Goal: Task Accomplishment & Management: Manage account settings

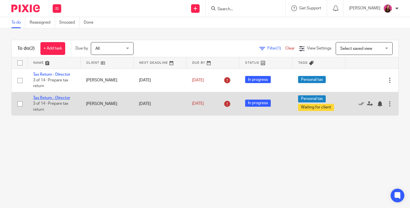
click at [59, 98] on link "Tax Return - Director" at bounding box center [51, 98] width 37 height 4
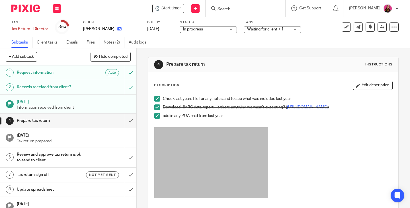
scroll to position [171, 0]
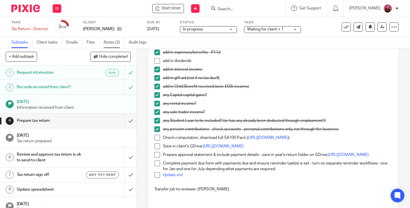
click at [116, 43] on link "Notes (2)" at bounding box center [114, 42] width 21 height 11
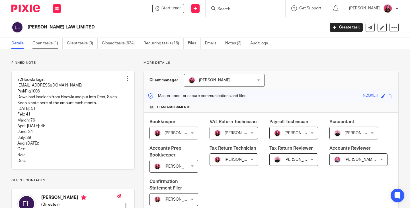
click at [46, 44] on link "Open tasks (1)" at bounding box center [47, 43] width 30 height 11
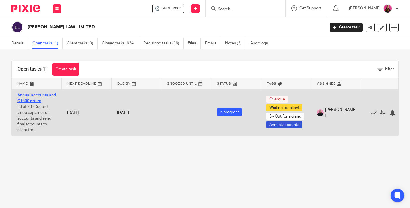
click at [48, 96] on link "Annual accounts and CT600 return" at bounding box center [36, 98] width 38 height 10
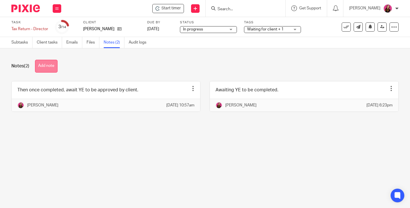
click at [52, 70] on button "Add note" at bounding box center [46, 66] width 22 height 13
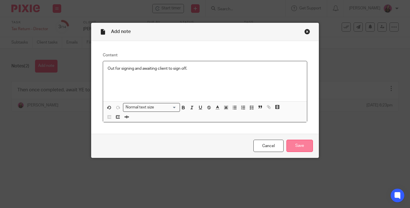
click at [293, 147] on input "Save" at bounding box center [299, 146] width 26 height 12
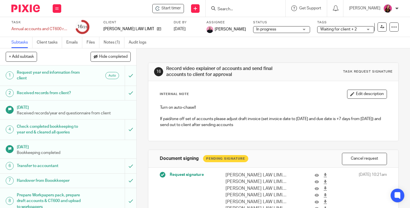
scroll to position [87, 0]
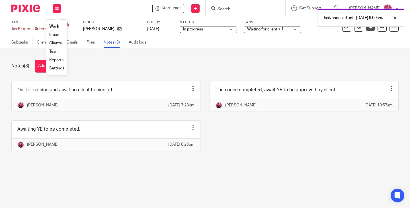
click at [61, 9] on button at bounding box center [57, 8] width 9 height 9
click at [56, 12] on button at bounding box center [57, 8] width 9 height 9
click at [55, 25] on link "Work" at bounding box center [54, 26] width 10 height 4
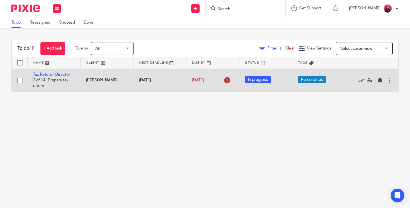
click at [56, 73] on link "Tax Return - Director" at bounding box center [51, 75] width 37 height 4
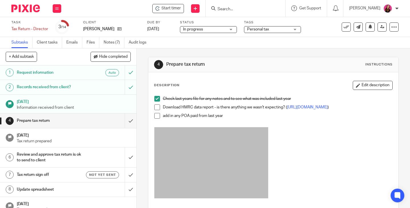
drag, startPoint x: 156, startPoint y: 109, endPoint x: 159, endPoint y: 103, distance: 6.5
click at [156, 109] on span at bounding box center [157, 107] width 6 height 6
click at [156, 119] on span at bounding box center [157, 116] width 6 height 6
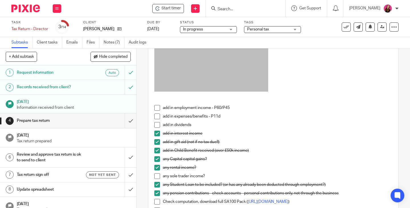
scroll to position [114, 0]
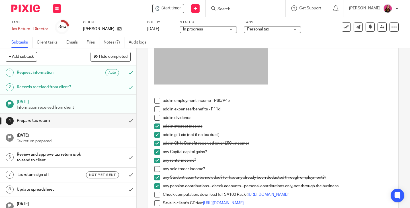
click at [154, 111] on span at bounding box center [157, 109] width 6 height 6
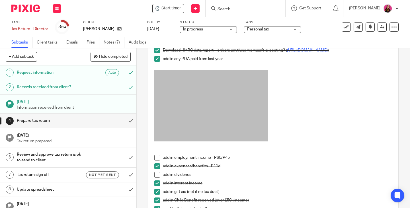
scroll to position [0, 0]
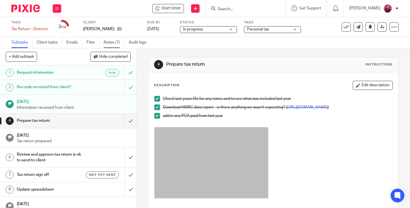
click at [119, 42] on link "Notes (7)" at bounding box center [114, 42] width 21 height 11
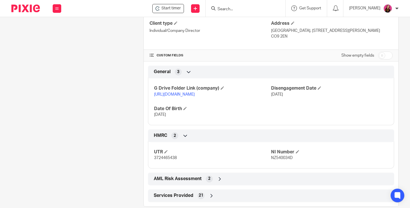
scroll to position [240, 0]
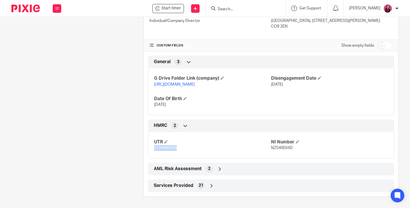
drag, startPoint x: 177, startPoint y: 149, endPoint x: 138, endPoint y: 148, distance: 39.6
click at [138, 148] on div "More details Client manager Caroline Hancock Caroline Hancock Caroline Hancock …" at bounding box center [267, 15] width 264 height 364
copy span "3724465438"
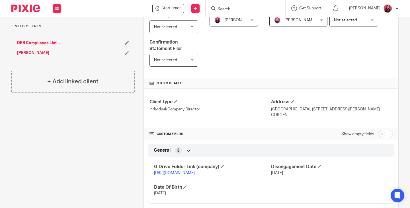
scroll to position [171, 0]
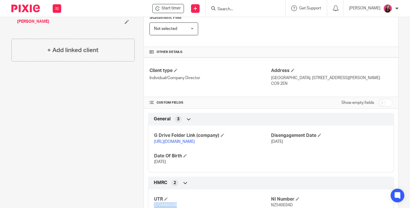
click at [195, 144] on link "https://drive.google.com/drive/u/0/folders/1udJwhvS837t9vI3HNJIMeibAw6nX95Xi" at bounding box center [174, 142] width 41 height 4
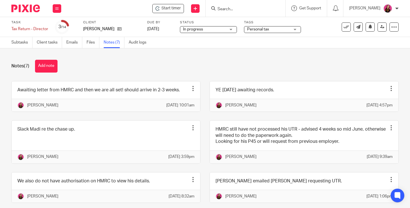
click at [349, 28] on div "See template in use Advanced task editor Copy task Change schedule Delete" at bounding box center [370, 26] width 57 height 9
click at [69, 43] on link "Emails" at bounding box center [74, 42] width 16 height 11
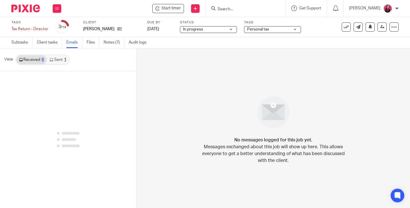
click at [64, 61] on div "1" at bounding box center [65, 60] width 2 height 4
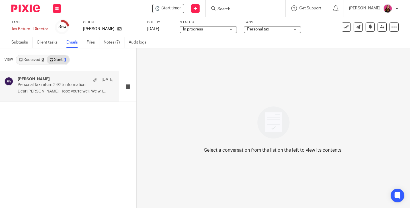
click at [75, 94] on div "Francesca Allebone 6 Apr Personal Tax return 24/25 information Dear Damon, Hope…" at bounding box center [66, 86] width 96 height 19
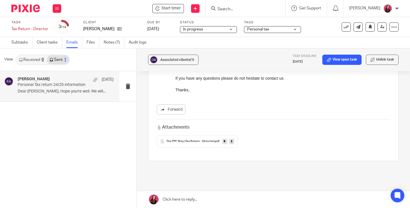
scroll to position [369, 0]
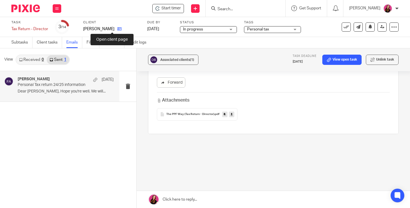
click at [117, 30] on icon at bounding box center [119, 29] width 4 height 4
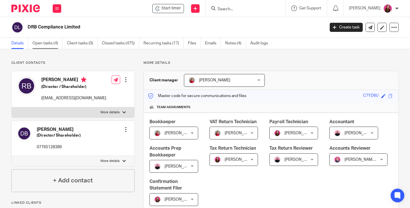
click at [46, 42] on link "Open tasks (4)" at bounding box center [47, 43] width 30 height 11
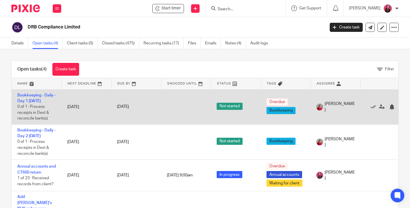
scroll to position [11, 0]
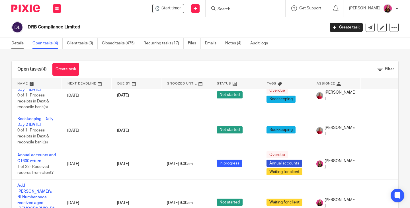
click at [18, 46] on link "Details" at bounding box center [19, 43] width 17 height 11
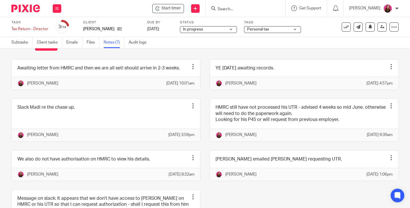
scroll to position [28, 0]
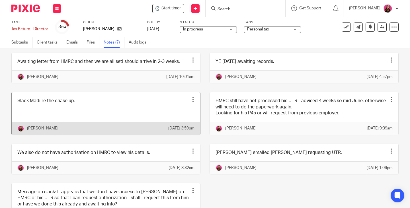
click at [190, 102] on div at bounding box center [193, 99] width 6 height 6
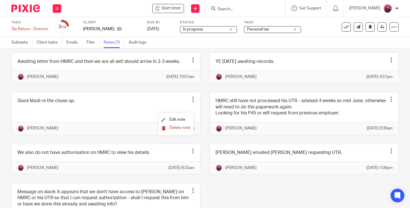
click at [186, 129] on span "Delete note" at bounding box center [179, 128] width 21 height 4
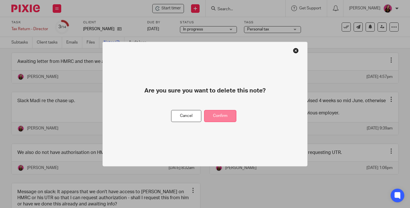
click at [215, 116] on button "Confirm" at bounding box center [220, 116] width 32 height 12
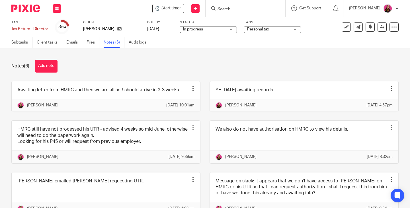
click at [275, 30] on span "Personal tax" at bounding box center [268, 29] width 43 height 6
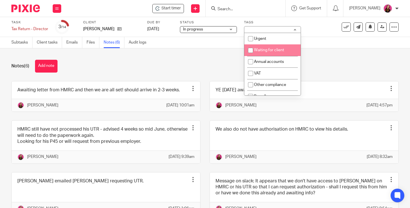
click at [271, 48] on span "Waiting for client" at bounding box center [269, 50] width 30 height 4
checkbox input "true"
click at [23, 43] on link "Subtasks" at bounding box center [21, 42] width 21 height 11
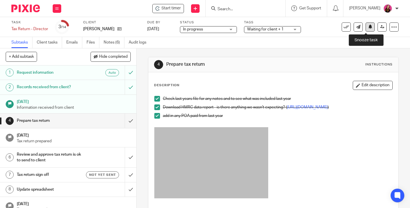
click at [368, 28] on icon at bounding box center [370, 26] width 4 height 4
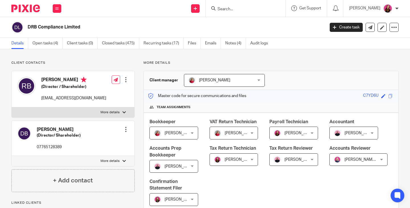
scroll to position [114, 0]
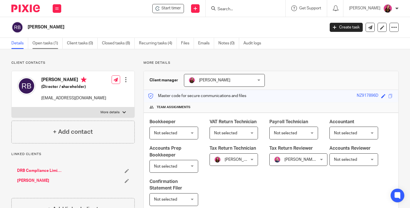
click at [49, 46] on link "Open tasks (1)" at bounding box center [47, 43] width 30 height 11
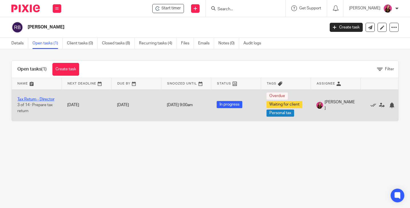
click at [42, 99] on link "Tax Return - Director" at bounding box center [35, 99] width 37 height 4
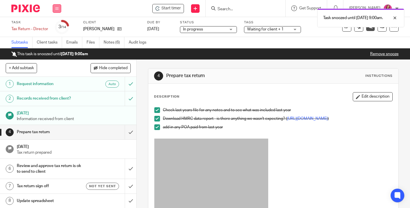
click at [54, 10] on button at bounding box center [57, 8] width 9 height 9
click at [54, 26] on link "Work" at bounding box center [54, 26] width 10 height 4
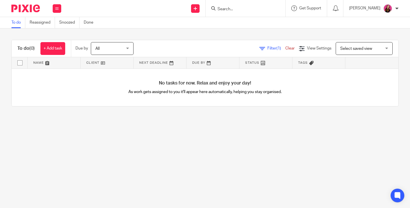
click at [69, 25] on link "Snoozed" at bounding box center [69, 22] width 20 height 11
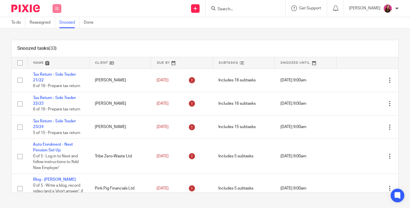
click at [53, 8] on button at bounding box center [57, 8] width 9 height 9
click at [57, 51] on link "Team" at bounding box center [53, 52] width 9 height 4
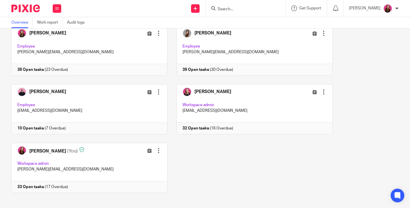
scroll to position [99, 0]
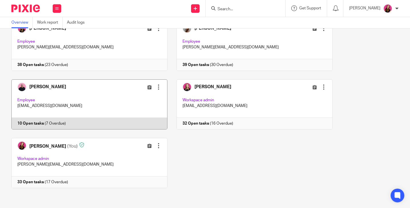
click at [30, 124] on link at bounding box center [85, 104] width 165 height 50
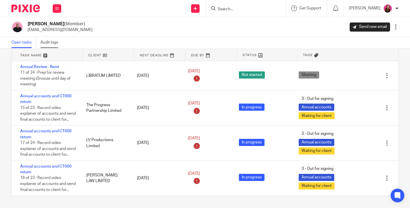
click at [56, 45] on link "Audit logs" at bounding box center [51, 42] width 22 height 11
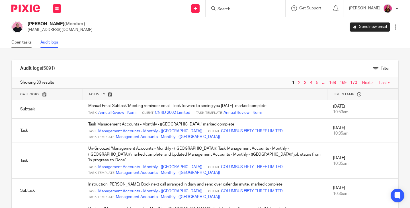
click at [22, 42] on link "Open tasks" at bounding box center [23, 42] width 25 height 11
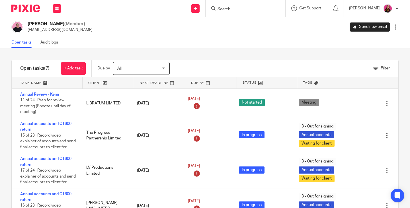
click at [54, 13] on div "Work Email Clients Team Reports Settings" at bounding box center [57, 8] width 20 height 17
click at [56, 11] on button at bounding box center [57, 8] width 9 height 9
click at [57, 24] on li "Work" at bounding box center [56, 26] width 15 height 8
click at [56, 51] on link "Team" at bounding box center [54, 52] width 10 height 4
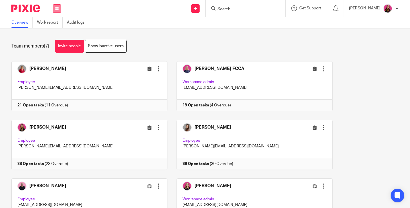
click at [58, 9] on icon at bounding box center [56, 8] width 3 height 3
click at [53, 24] on li "Work" at bounding box center [56, 26] width 15 height 8
click at [56, 26] on link "Work" at bounding box center [53, 26] width 9 height 4
